Goal: Navigation & Orientation: Understand site structure

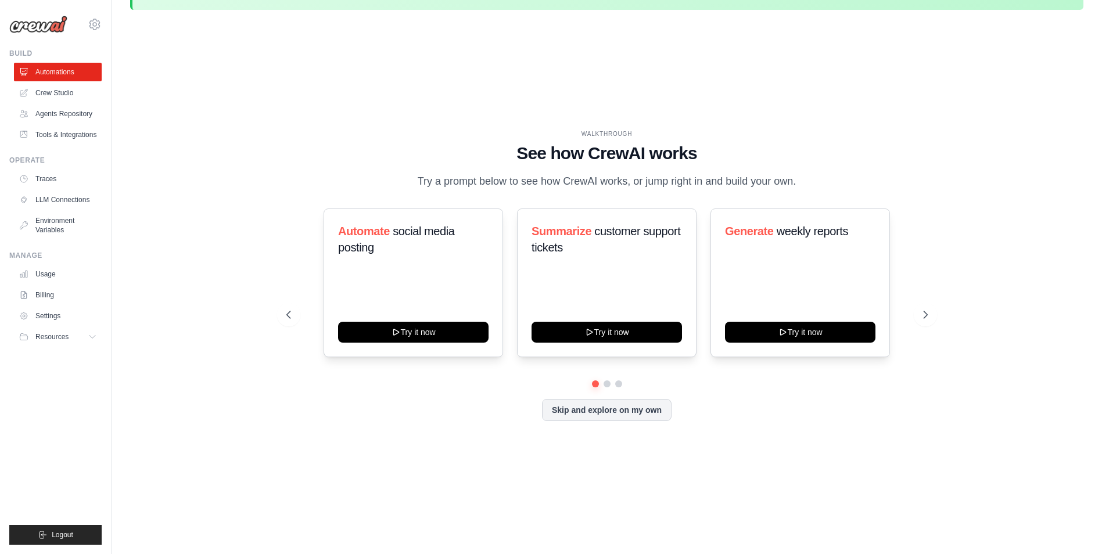
scroll to position [34, 0]
click at [83, 94] on link "Crew Studio" at bounding box center [59, 93] width 88 height 19
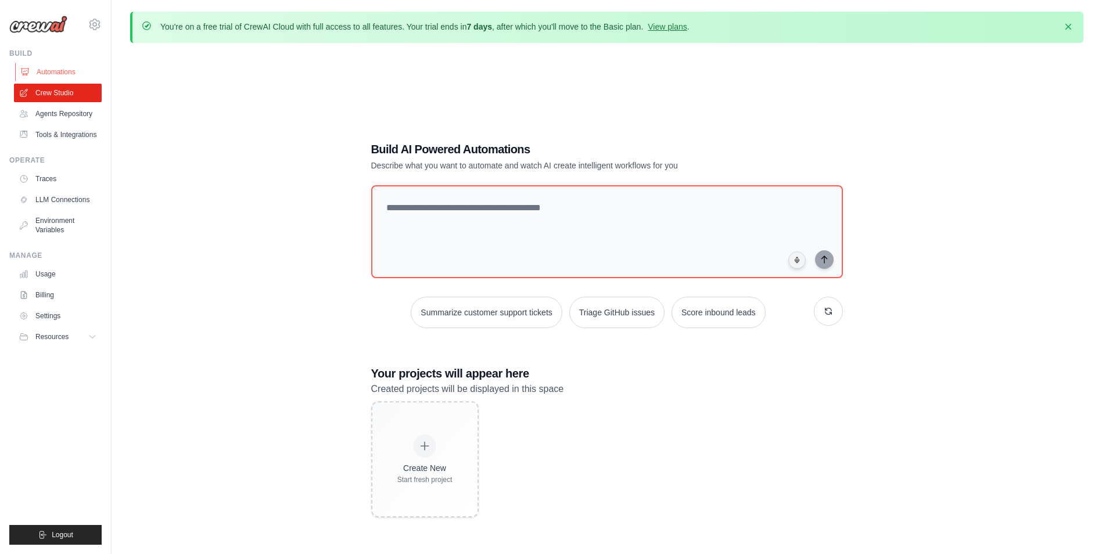
click at [71, 71] on link "Automations" at bounding box center [59, 72] width 88 height 19
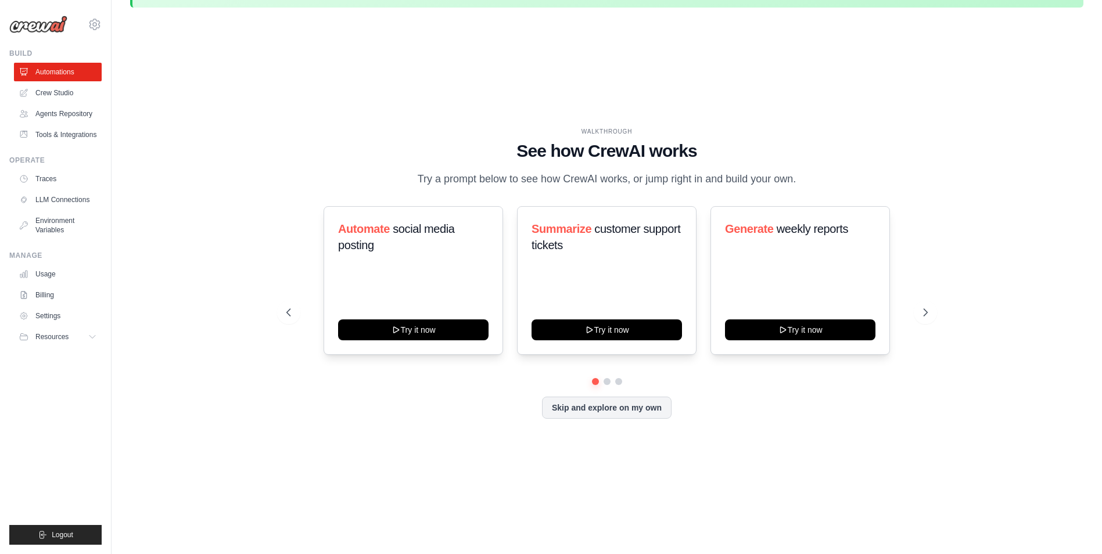
scroll to position [36, 0]
click at [46, 89] on link "Crew Studio" at bounding box center [59, 93] width 88 height 19
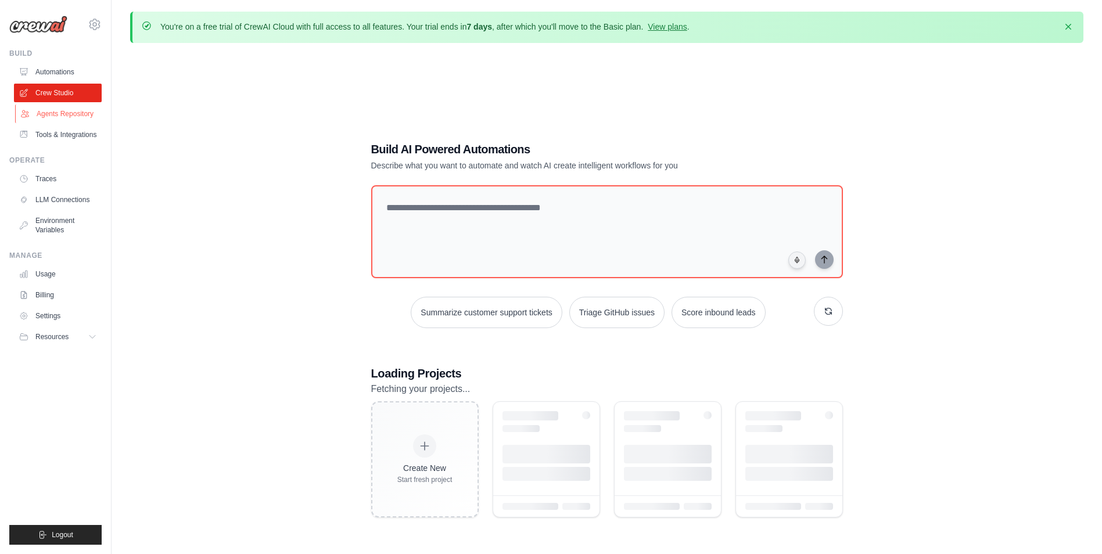
click at [61, 117] on link "Agents Repository" at bounding box center [59, 114] width 88 height 19
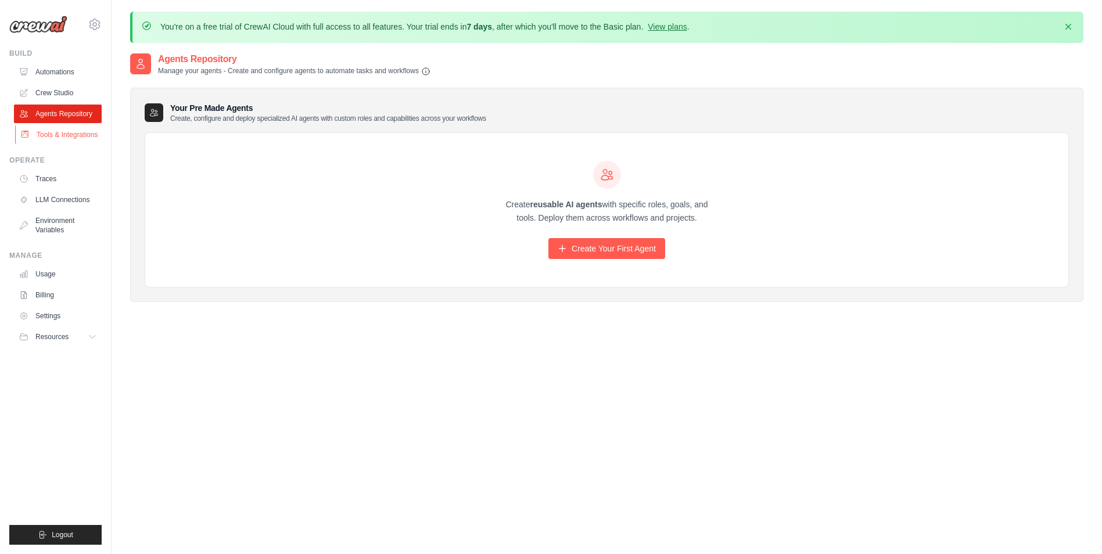
click at [68, 144] on link "Tools & Integrations" at bounding box center [59, 134] width 88 height 19
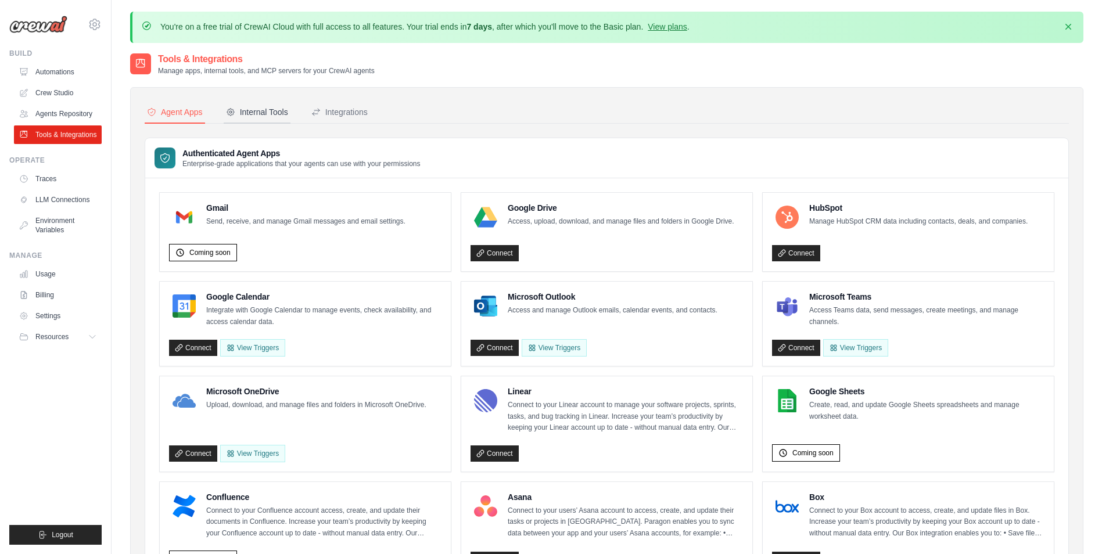
click at [257, 117] on button "Internal Tools" at bounding box center [257, 113] width 67 height 22
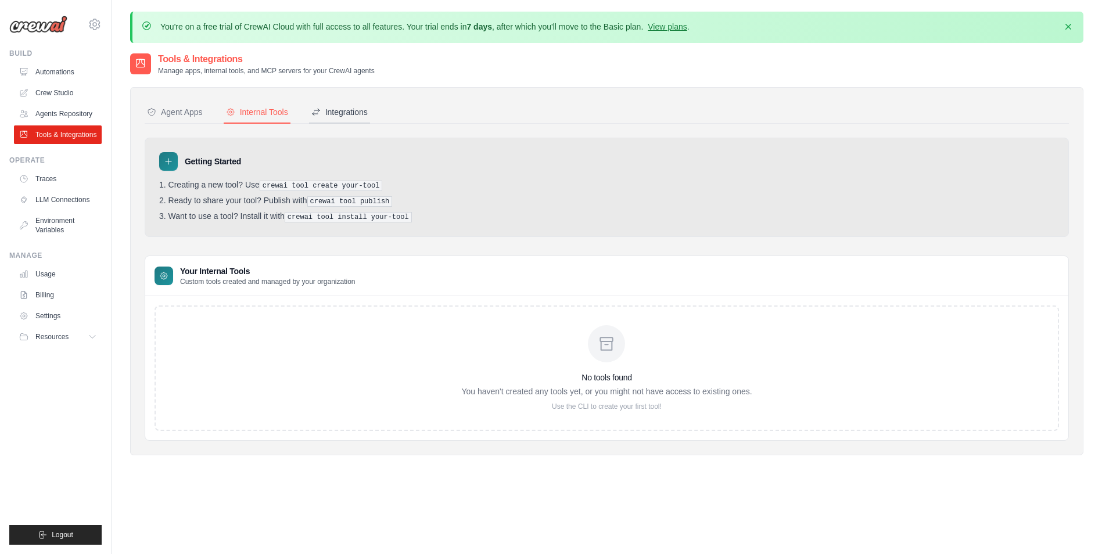
click at [358, 114] on div "Integrations" at bounding box center [339, 112] width 56 height 12
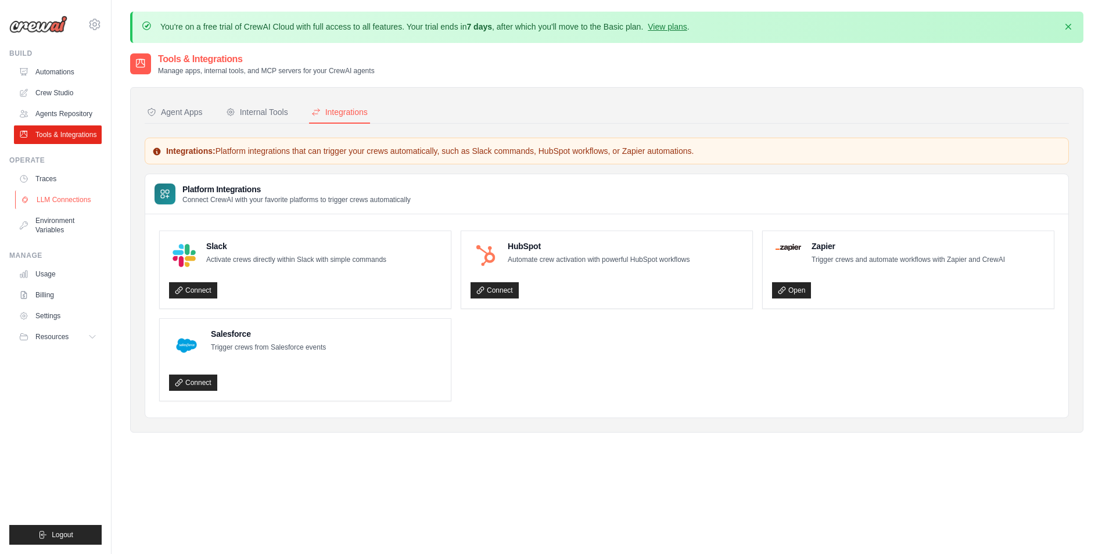
click at [74, 203] on link "LLM Connections" at bounding box center [59, 200] width 88 height 19
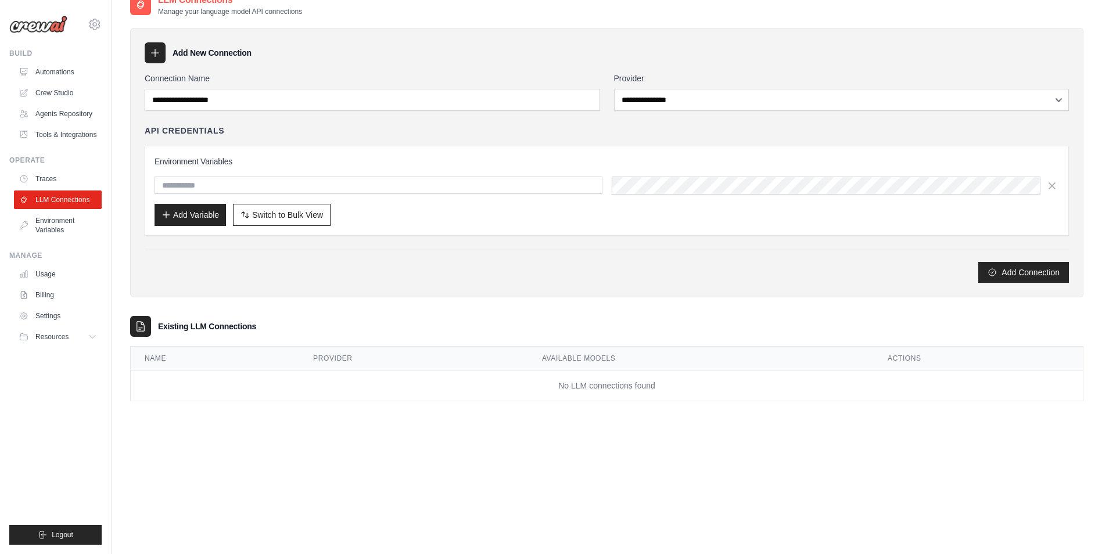
scroll to position [63, 0]
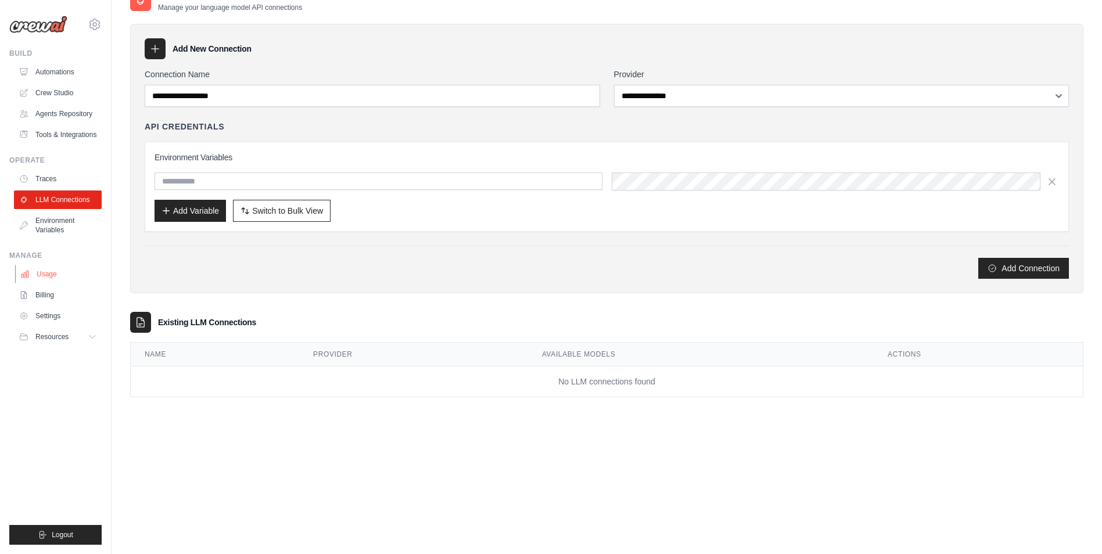
click at [56, 283] on link "Usage" at bounding box center [59, 274] width 88 height 19
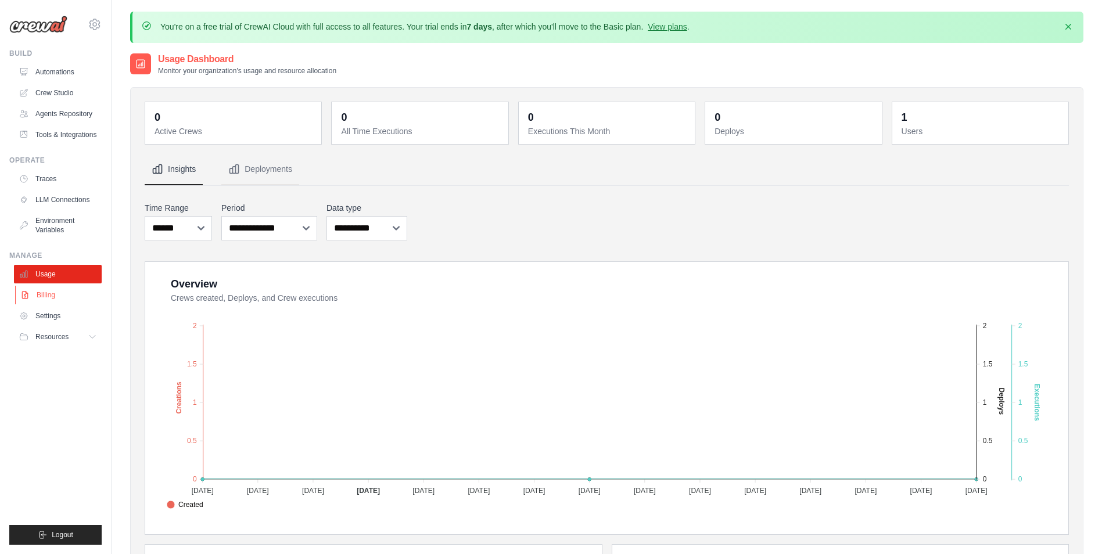
click at [54, 304] on link "Billing" at bounding box center [59, 295] width 88 height 19
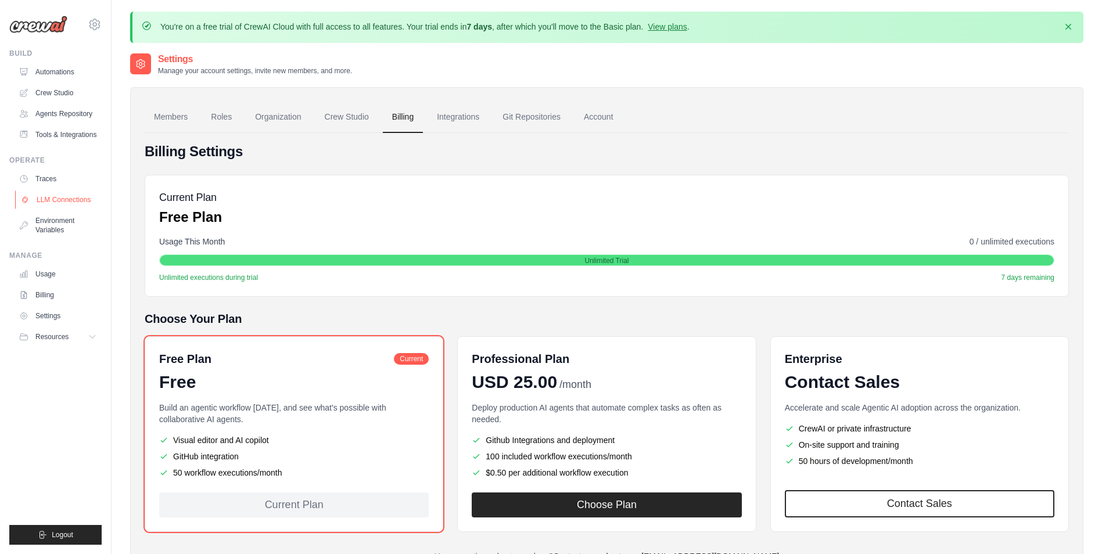
click at [58, 207] on link "LLM Connections" at bounding box center [59, 200] width 88 height 19
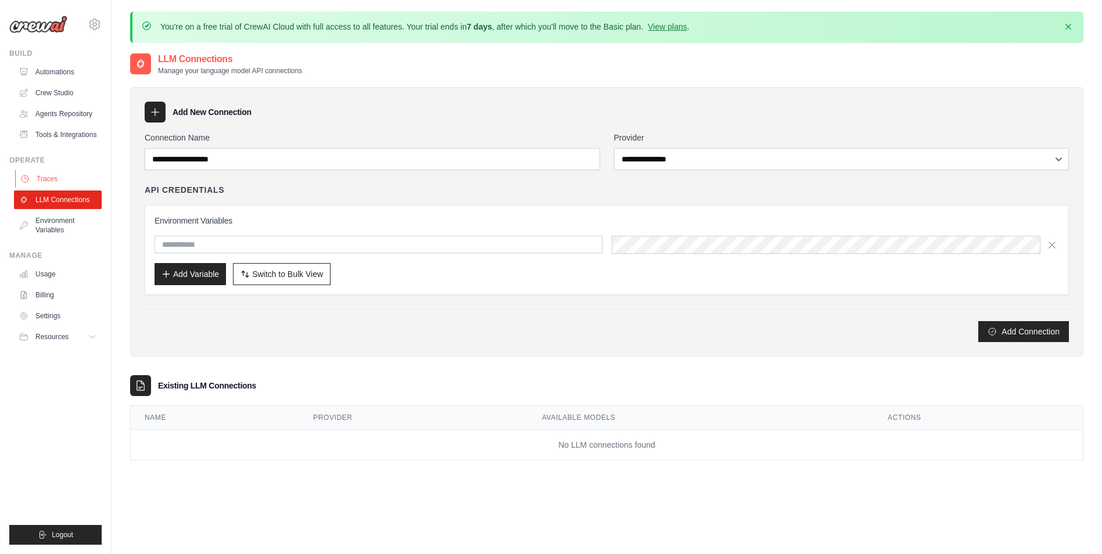
click at [56, 185] on link "Traces" at bounding box center [59, 179] width 88 height 19
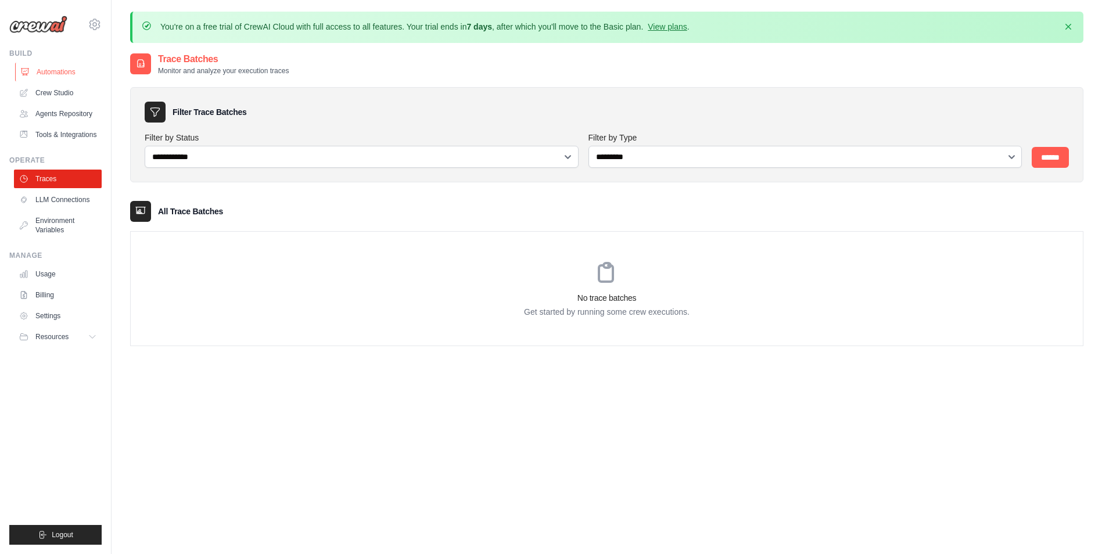
click at [64, 70] on link "Automations" at bounding box center [59, 72] width 88 height 19
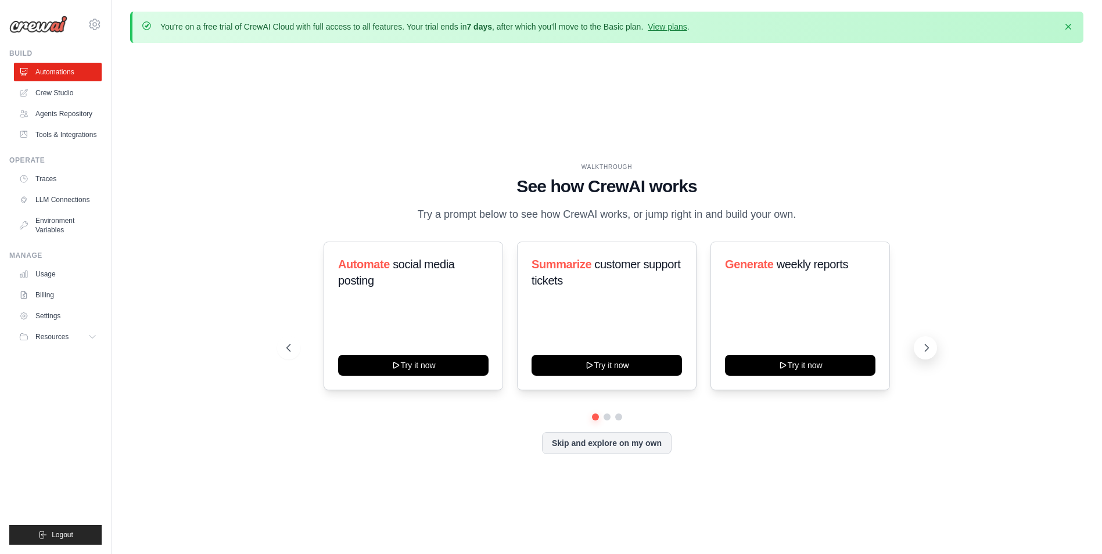
click at [927, 360] on button at bounding box center [925, 347] width 23 height 23
click at [929, 353] on icon at bounding box center [927, 348] width 12 height 12
